Goal: Check status: Check status

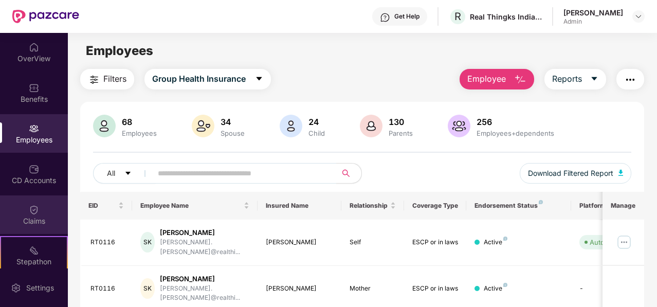
click at [31, 208] on img at bounding box center [34, 210] width 10 height 10
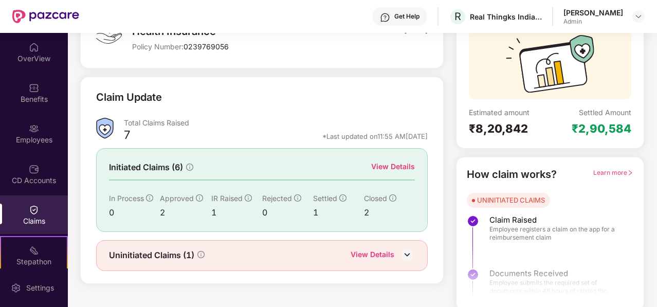
scroll to position [95, 0]
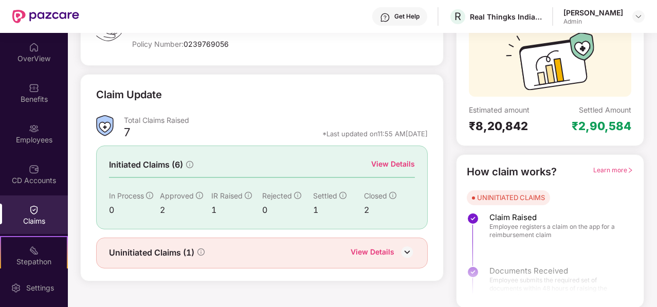
click at [404, 250] on img at bounding box center [407, 251] width 15 height 15
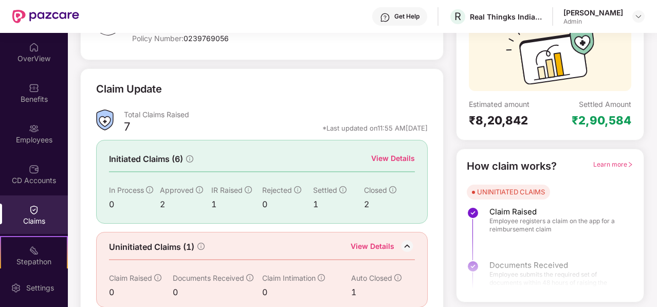
scroll to position [111, 0]
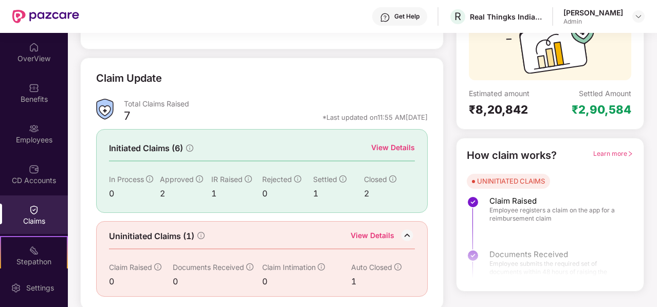
click at [388, 231] on div "View Details" at bounding box center [373, 236] width 44 height 13
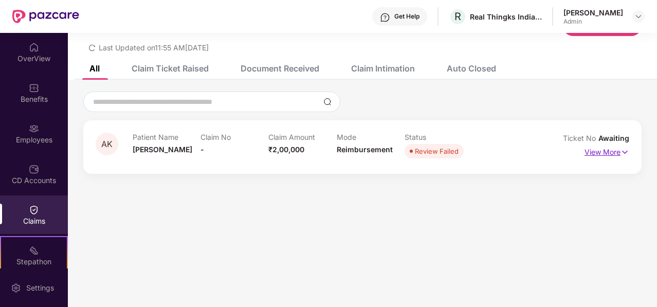
click at [596, 153] on p "View More" at bounding box center [607, 151] width 45 height 14
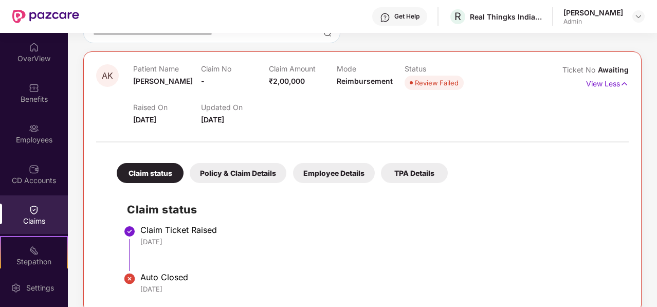
scroll to position [117, 0]
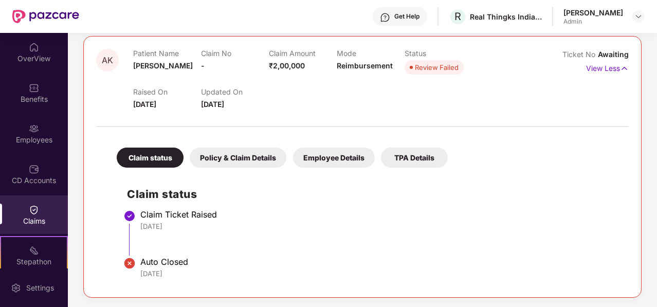
click at [266, 160] on div "Policy & Claim Details" at bounding box center [238, 158] width 97 height 20
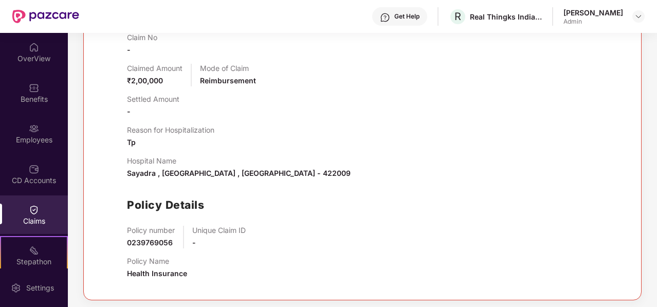
scroll to position [302, 0]
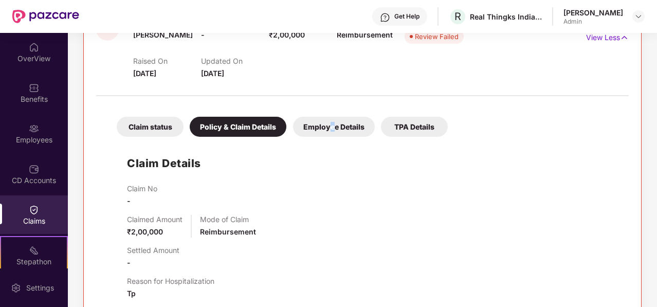
click at [331, 124] on div "Employee Details" at bounding box center [334, 127] width 82 height 20
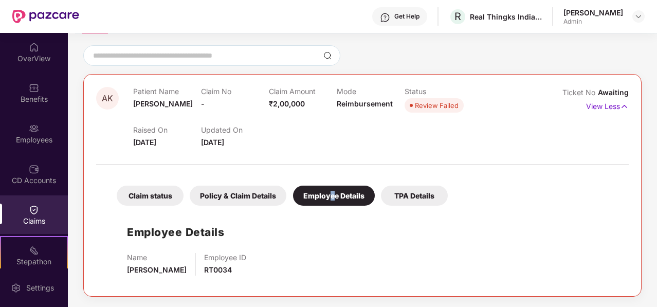
scroll to position [78, 0]
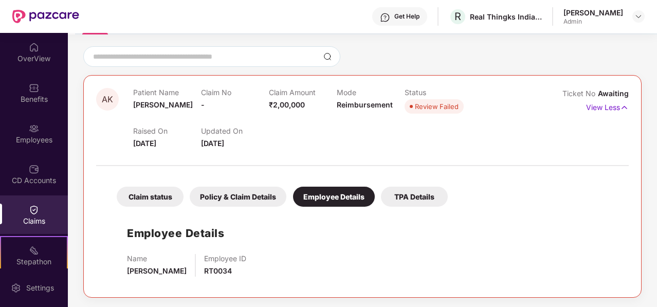
click at [156, 198] on div "Claim status" at bounding box center [150, 197] width 67 height 20
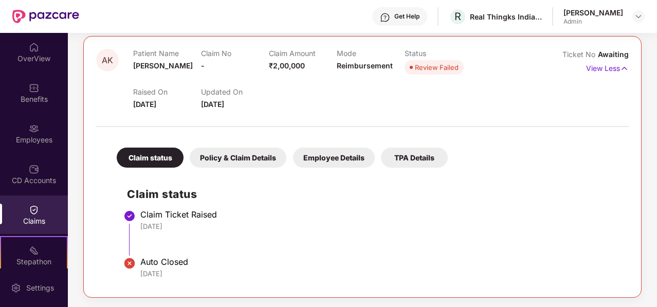
scroll to position [0, 0]
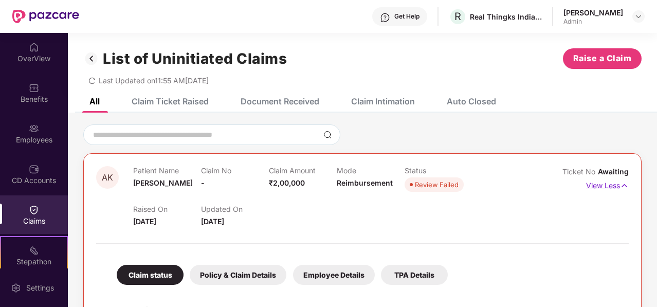
click at [607, 188] on p "View Less" at bounding box center [607, 184] width 43 height 14
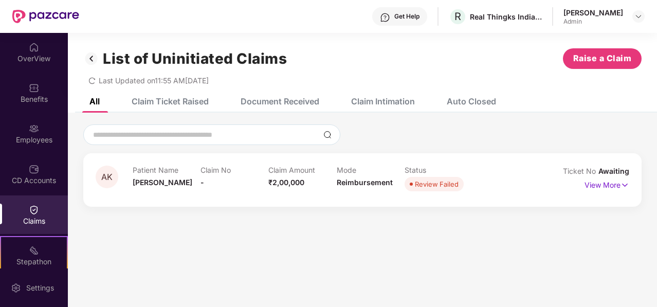
click at [200, 101] on div "Claim Ticket Raised" at bounding box center [170, 101] width 77 height 10
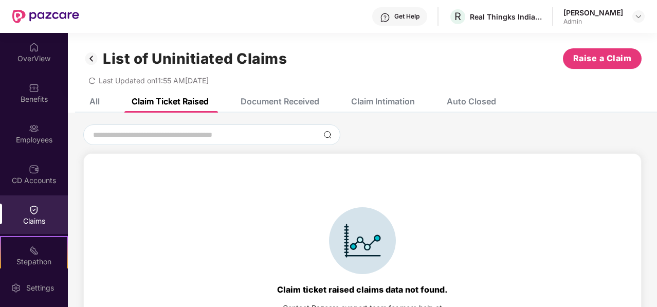
click at [270, 103] on div "Document Received" at bounding box center [280, 101] width 79 height 10
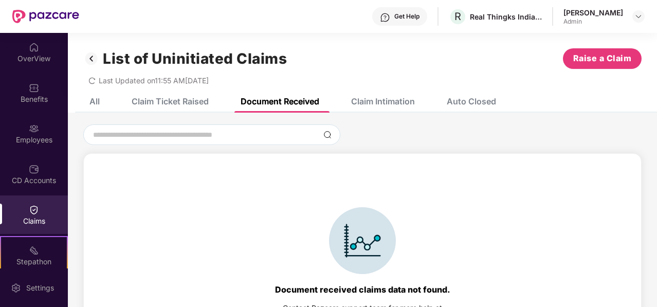
click at [93, 102] on div "All" at bounding box center [95, 101] width 10 height 10
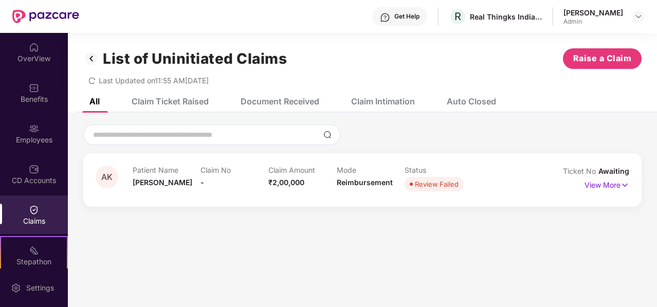
click at [88, 56] on img at bounding box center [91, 58] width 16 height 17
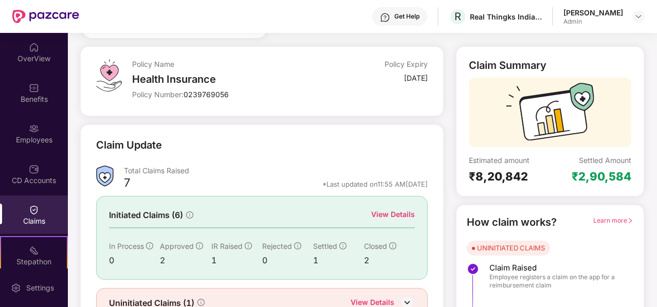
scroll to position [95, 0]
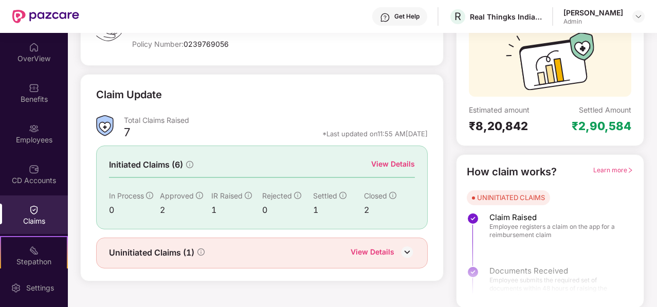
click at [388, 159] on div "View Details" at bounding box center [393, 163] width 44 height 11
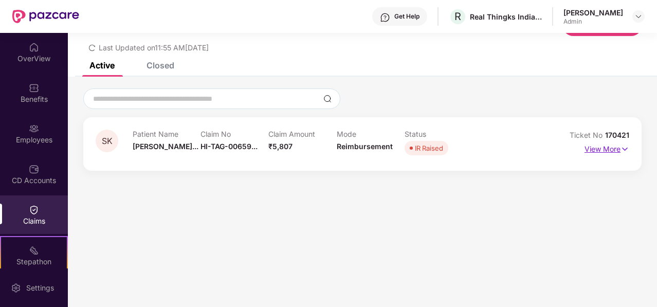
click at [593, 152] on p "View More" at bounding box center [607, 148] width 45 height 14
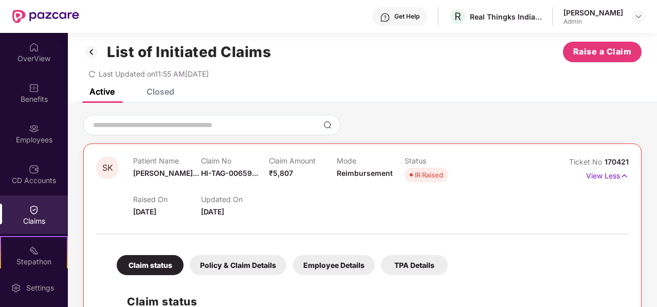
scroll to position [0, 0]
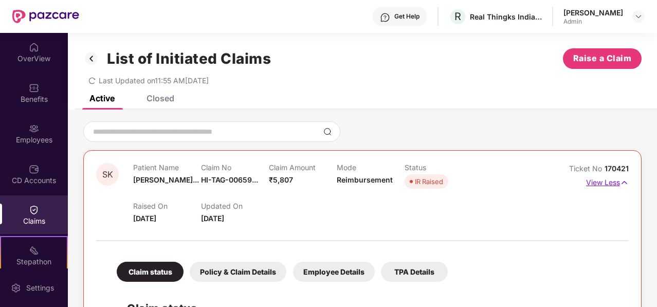
click at [606, 182] on p "View Less" at bounding box center [607, 181] width 43 height 14
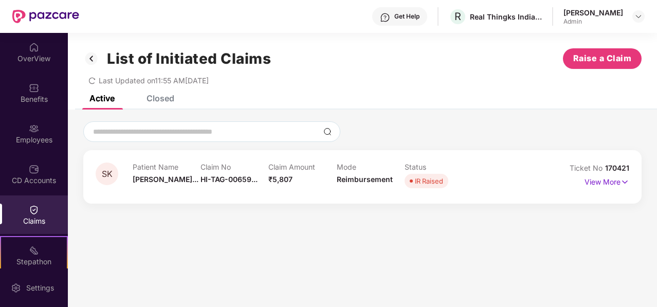
click at [149, 95] on div "Closed" at bounding box center [161, 98] width 28 height 10
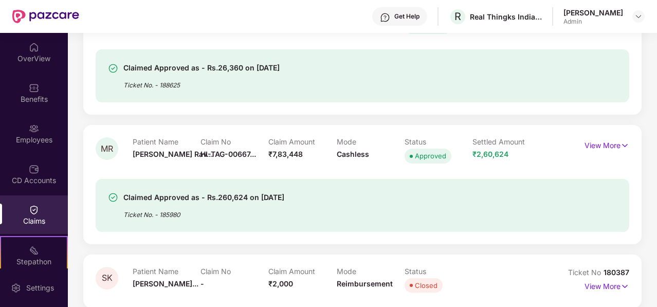
scroll to position [51, 0]
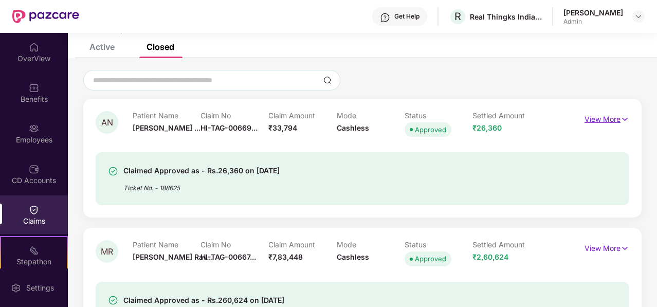
click at [608, 120] on p "View More" at bounding box center [607, 118] width 45 height 14
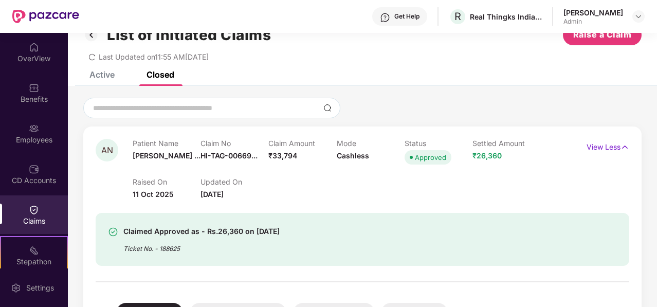
scroll to position [0, 0]
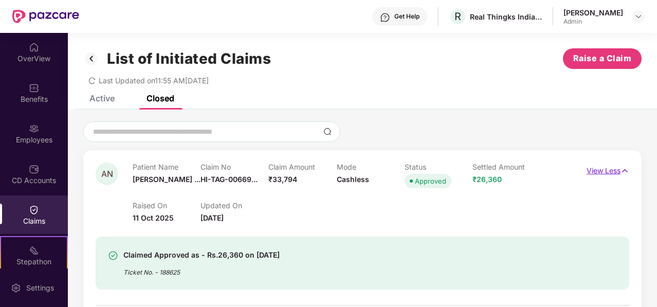
click at [607, 175] on p "View Less" at bounding box center [608, 170] width 43 height 14
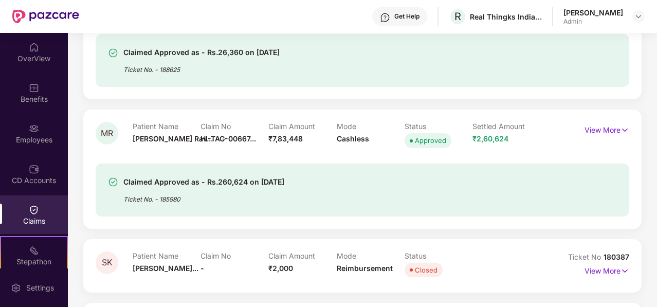
scroll to position [153, 0]
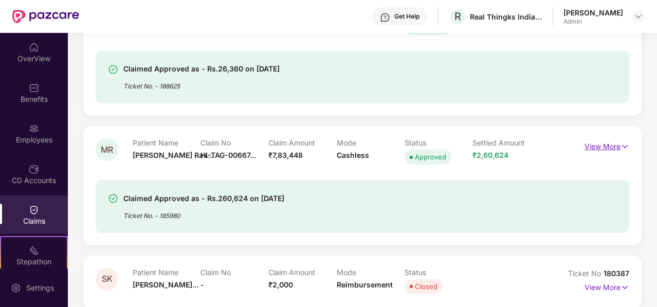
click at [603, 149] on p "View More" at bounding box center [607, 145] width 45 height 14
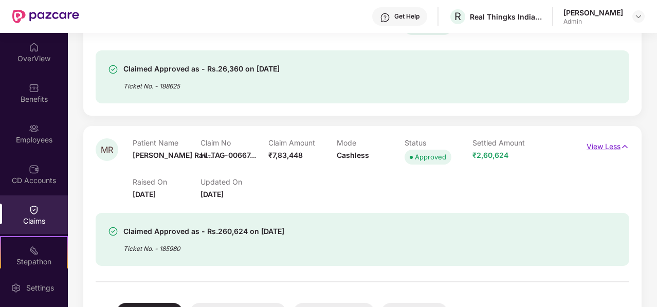
click at [603, 149] on p "View Less" at bounding box center [608, 145] width 43 height 14
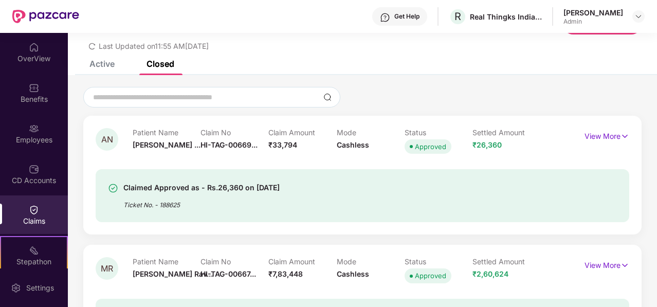
scroll to position [0, 0]
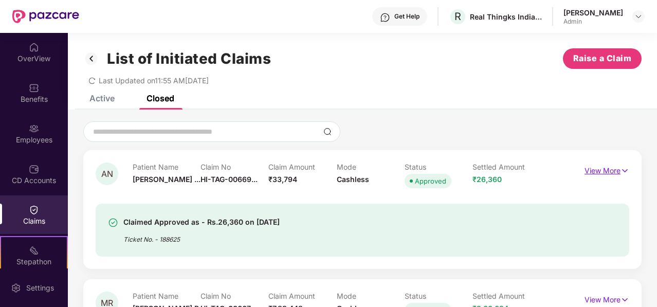
click at [613, 169] on p "View More" at bounding box center [607, 170] width 45 height 14
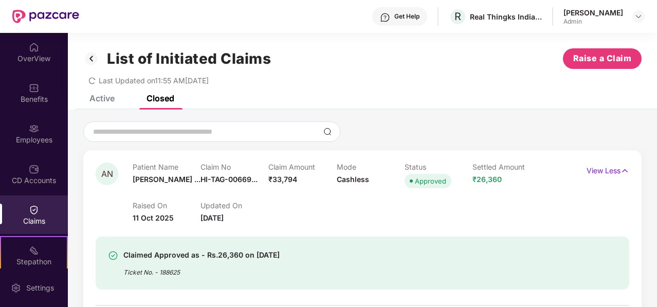
click at [103, 99] on div "Active" at bounding box center [102, 98] width 25 height 10
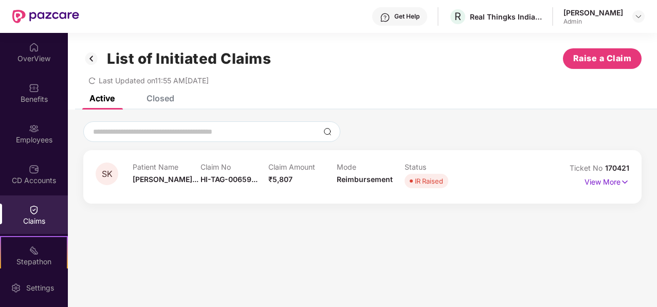
click at [161, 103] on div "Closed" at bounding box center [161, 98] width 28 height 10
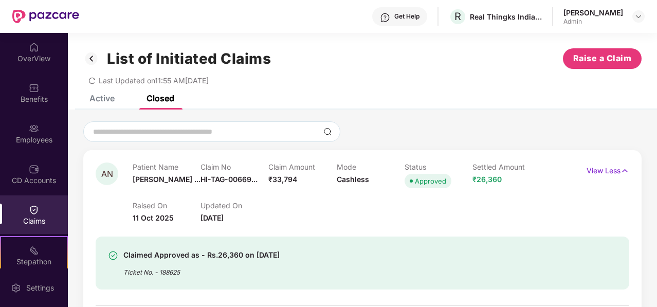
click at [91, 60] on img at bounding box center [91, 58] width 16 height 17
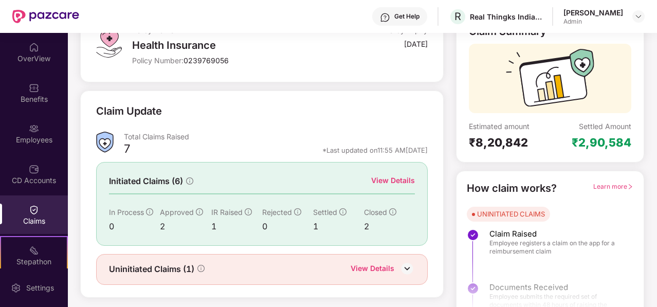
scroll to position [95, 0]
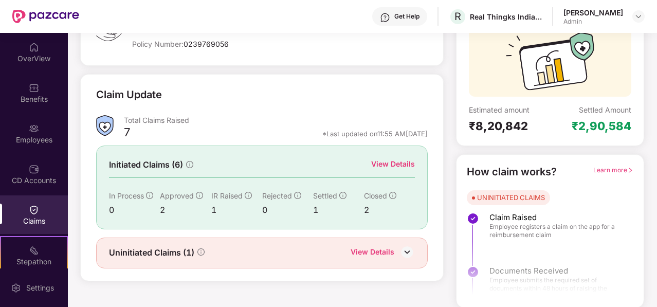
click at [602, 168] on span "Learn more" at bounding box center [614, 170] width 40 height 8
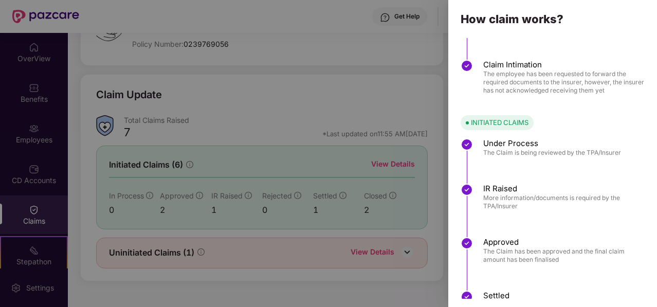
scroll to position [147, 0]
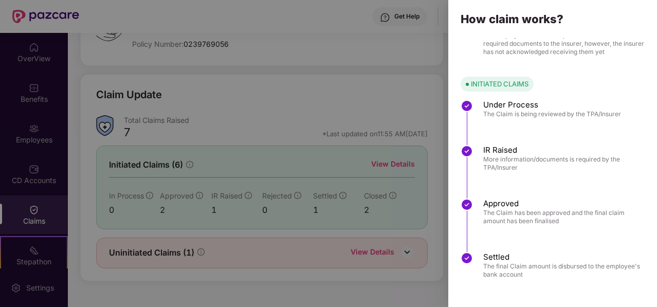
click at [443, 78] on div at bounding box center [328, 153] width 657 height 307
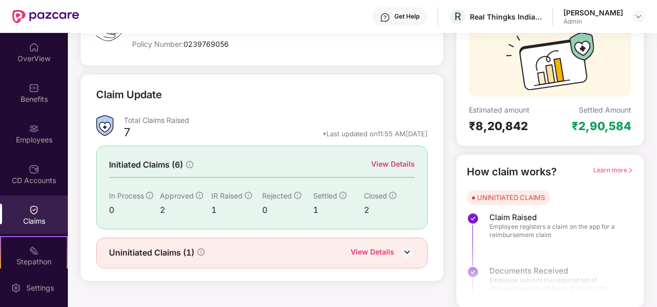
click at [617, 170] on span "Learn more" at bounding box center [614, 170] width 40 height 8
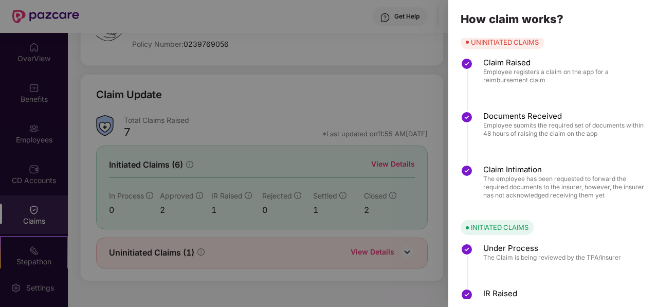
scroll to position [0, 0]
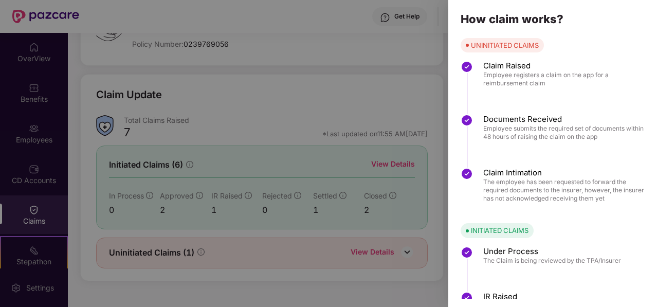
click at [442, 67] on div at bounding box center [328, 153] width 657 height 307
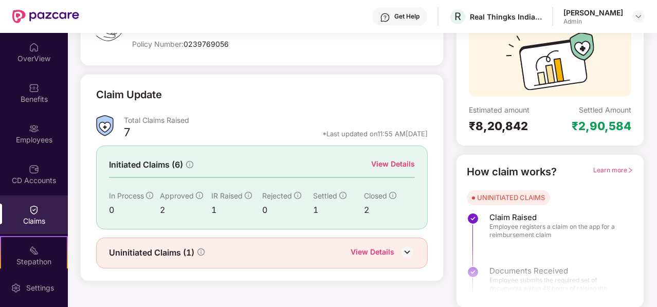
click at [448, 149] on div "Claim Update Total Claims Raised 7 *Last updated on 11:55 AM[DATE] Initiated Cl…" at bounding box center [262, 177] width 372 height 207
